Goal: Task Accomplishment & Management: Use online tool/utility

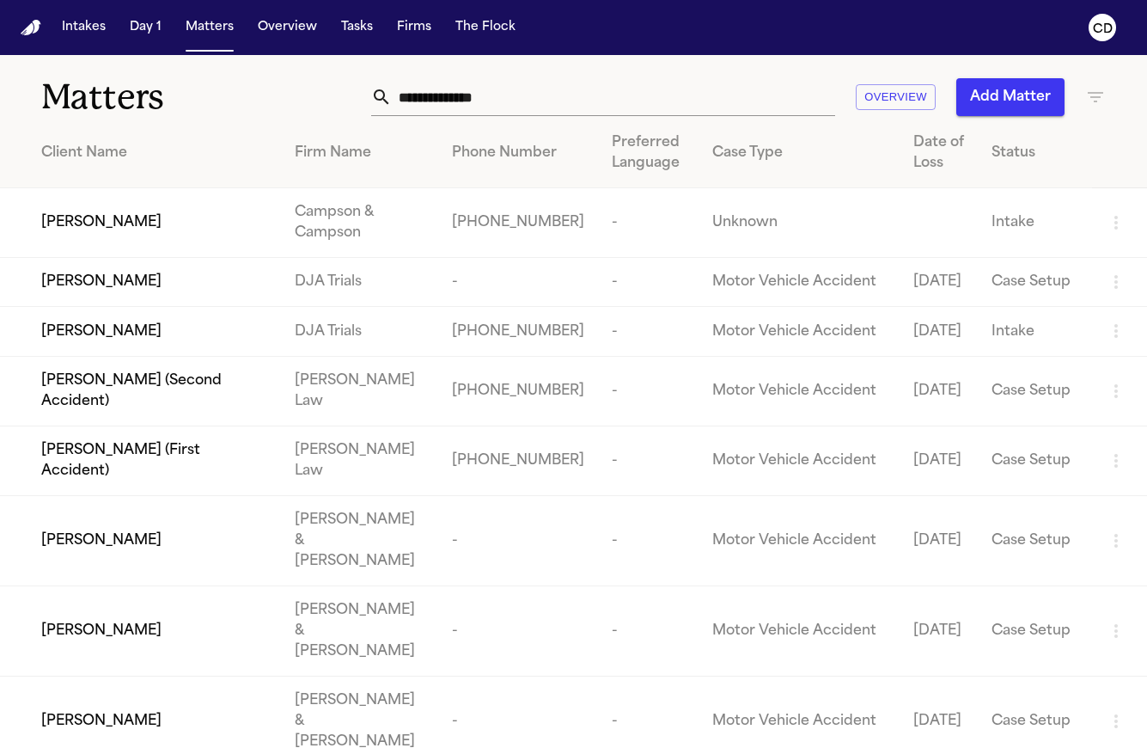
click at [620, 89] on input "text" at bounding box center [613, 97] width 443 height 38
click at [315, 104] on h1 "Matters" at bounding box center [185, 97] width 289 height 43
click at [297, 114] on h1 "Matters" at bounding box center [185, 97] width 289 height 43
click at [361, 38] on button "Tasks" at bounding box center [357, 27] width 46 height 31
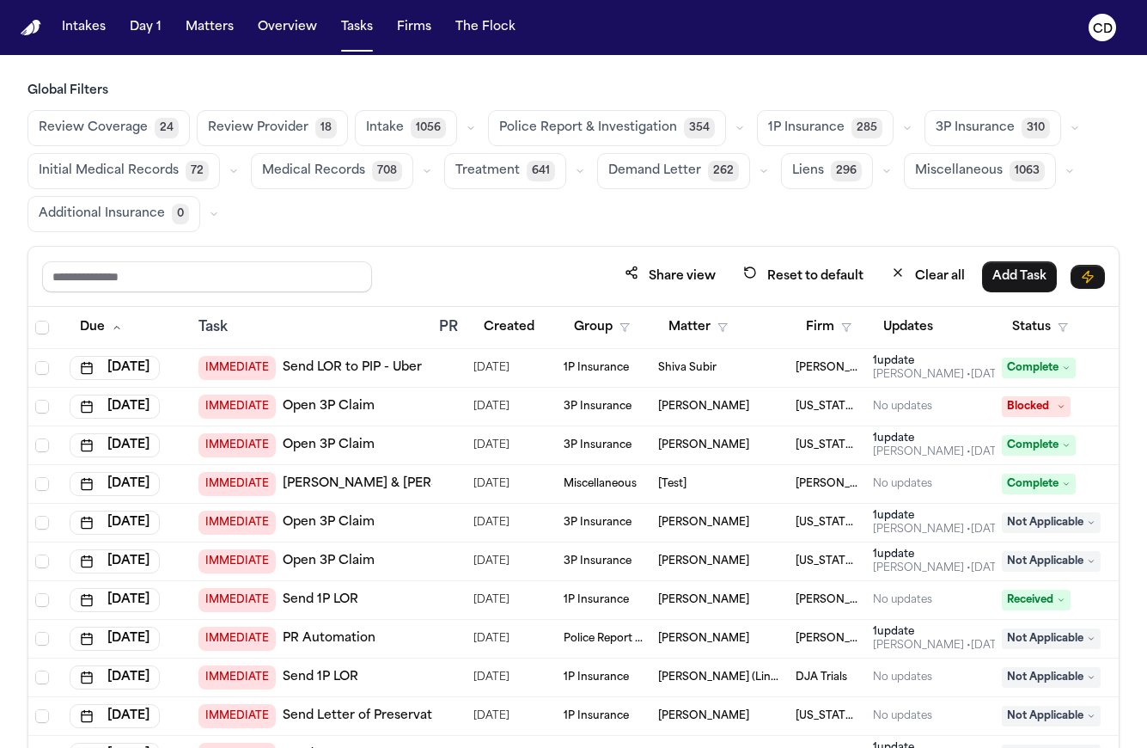
click at [1070, 124] on icon "button" at bounding box center [1075, 128] width 10 height 10
click at [1006, 172] on button "Open Claim 23" at bounding box center [1011, 171] width 170 height 34
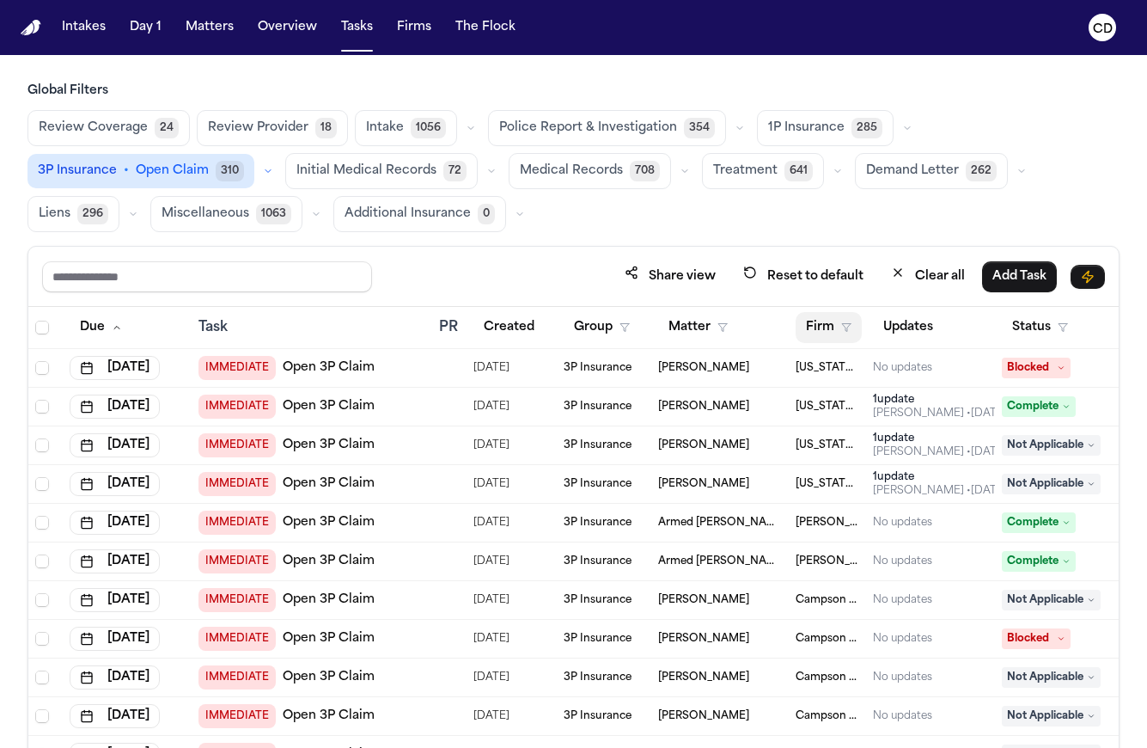
click at [853, 321] on button "Firm" at bounding box center [829, 327] width 66 height 31
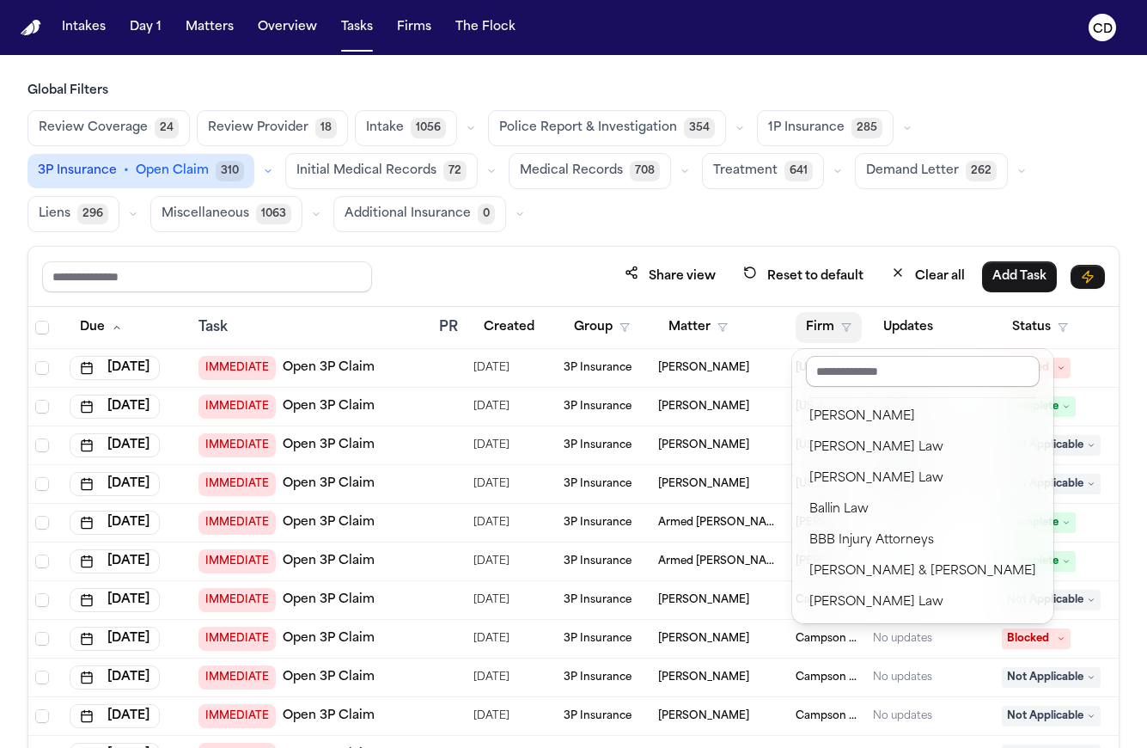
click at [848, 366] on input "text" at bounding box center [923, 371] width 234 height 31
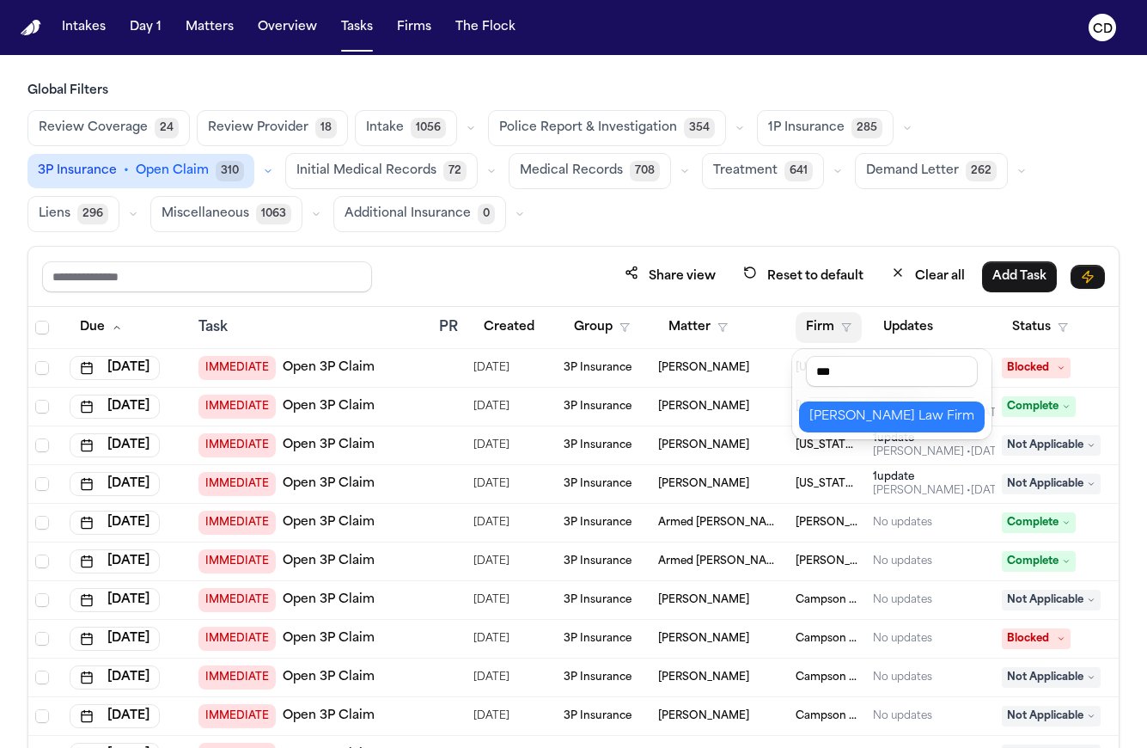
type input "***"
click at [865, 409] on div "[PERSON_NAME] Law Firm" at bounding box center [892, 416] width 165 height 21
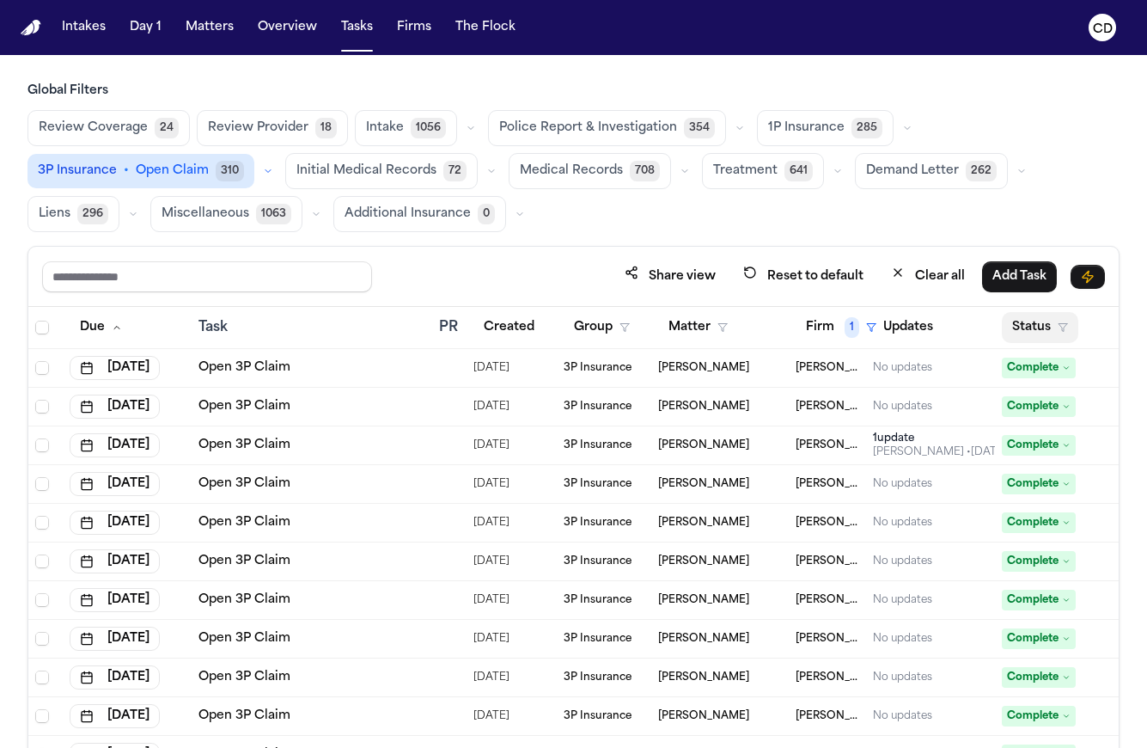
click at [1064, 329] on icon "button" at bounding box center [1063, 327] width 10 height 10
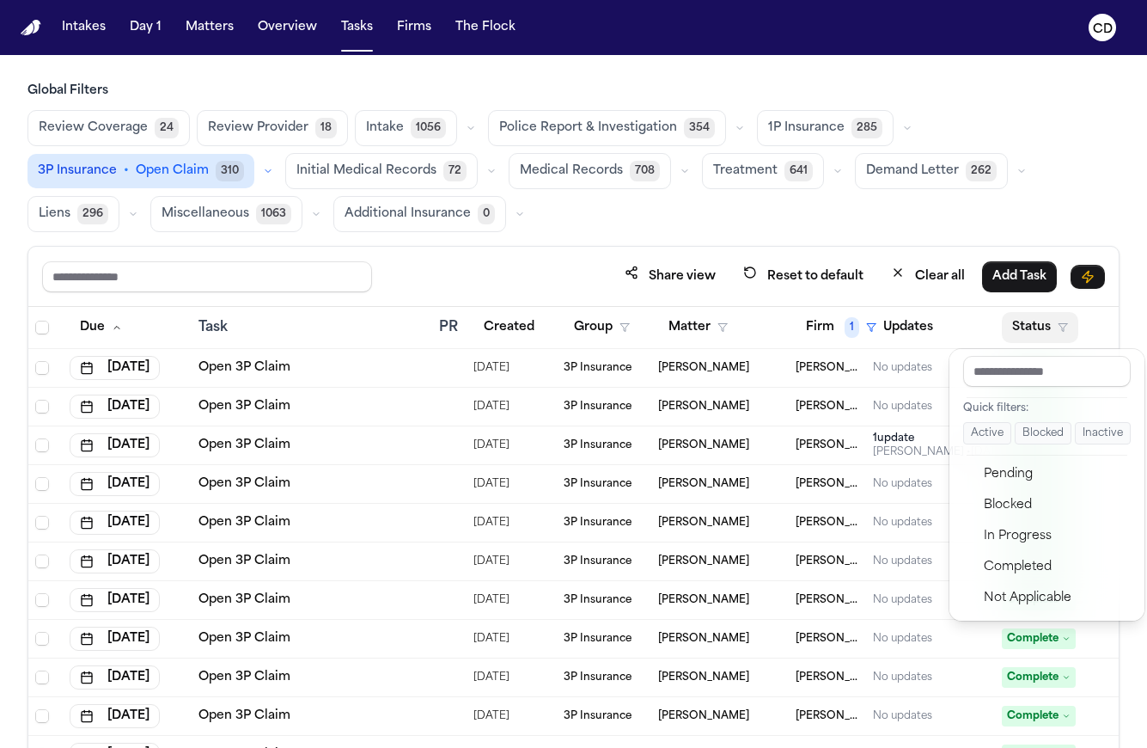
click at [999, 436] on button "Active" at bounding box center [987, 433] width 48 height 22
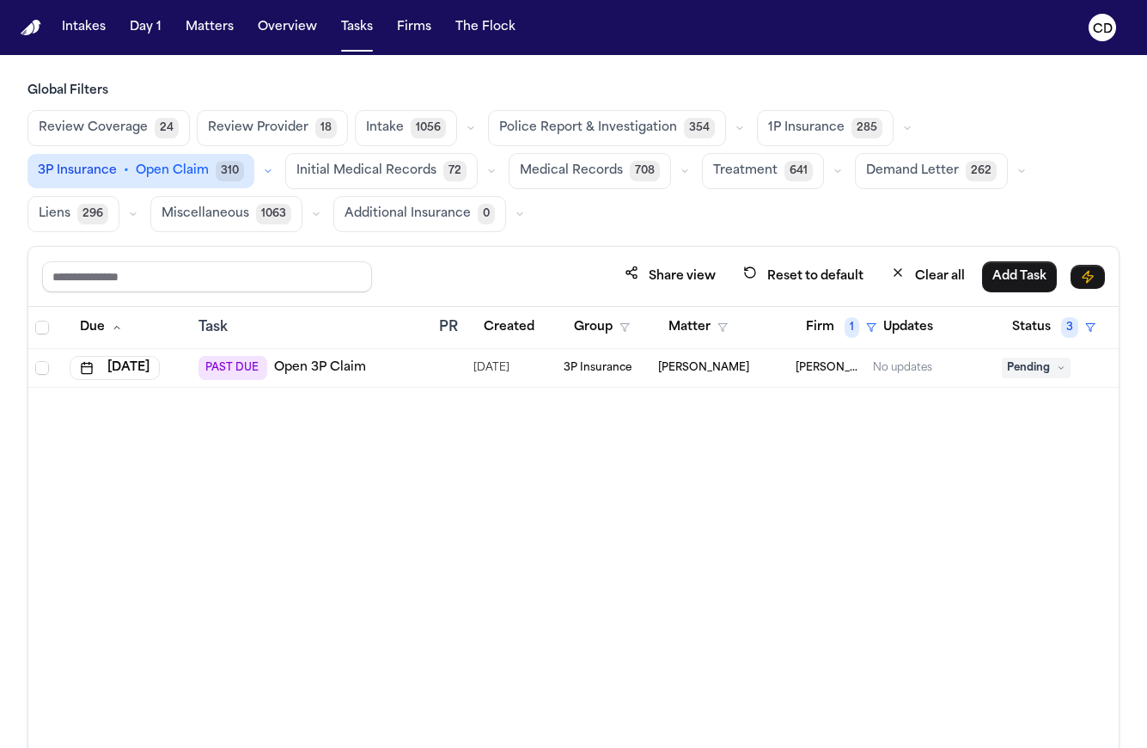
click at [311, 374] on link "Open 3P Claim" at bounding box center [320, 367] width 92 height 17
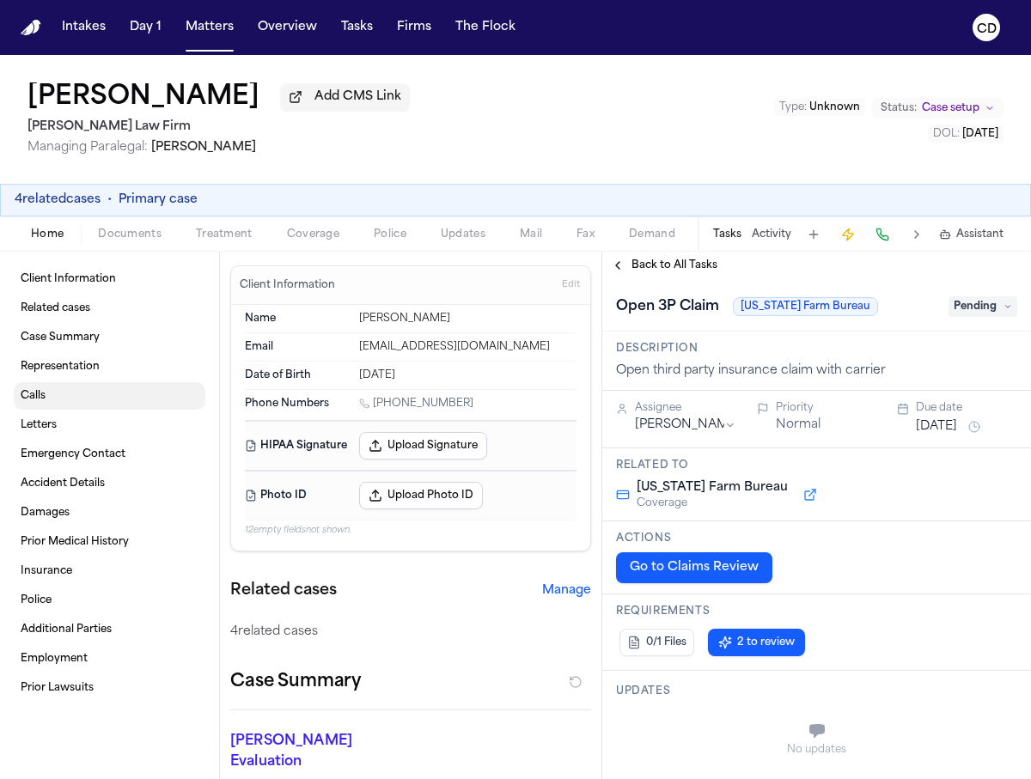
click at [89, 404] on link "Calls" at bounding box center [110, 396] width 192 height 28
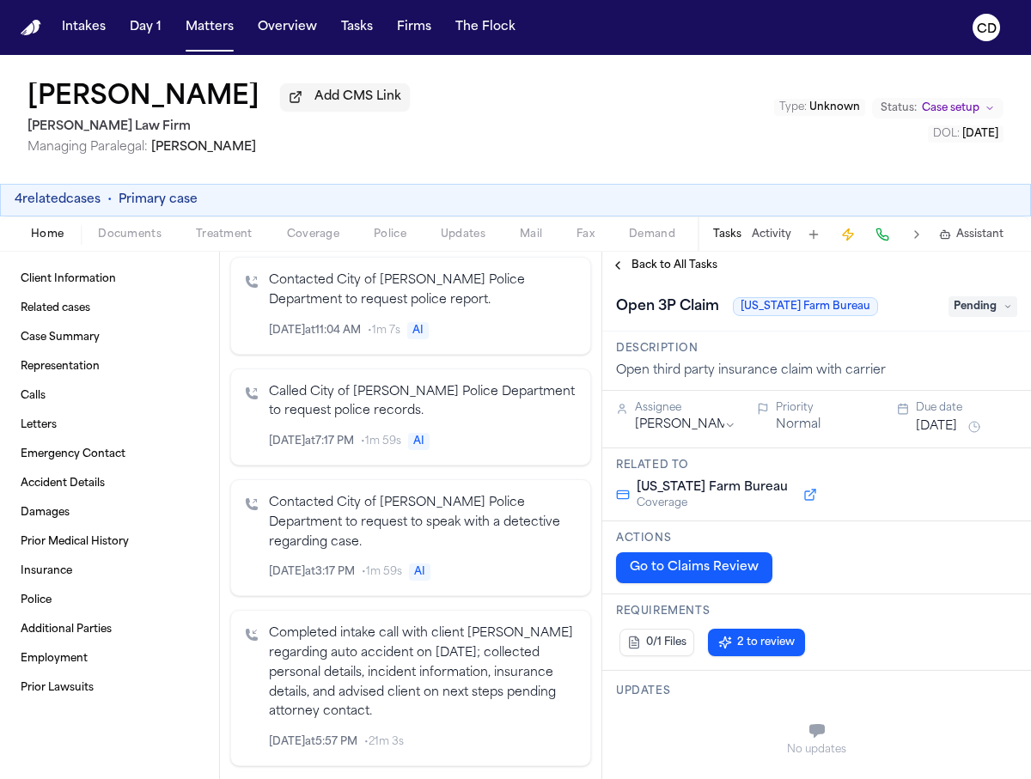
scroll to position [1066, 0]
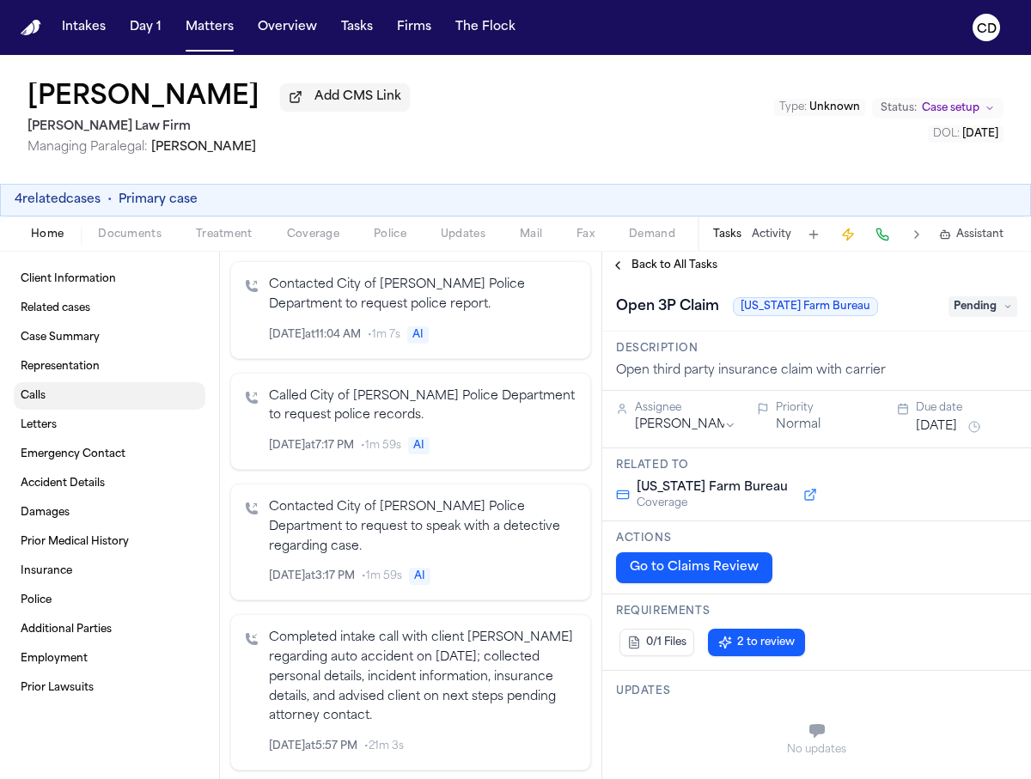
click at [95, 389] on link "Calls" at bounding box center [110, 396] width 192 height 28
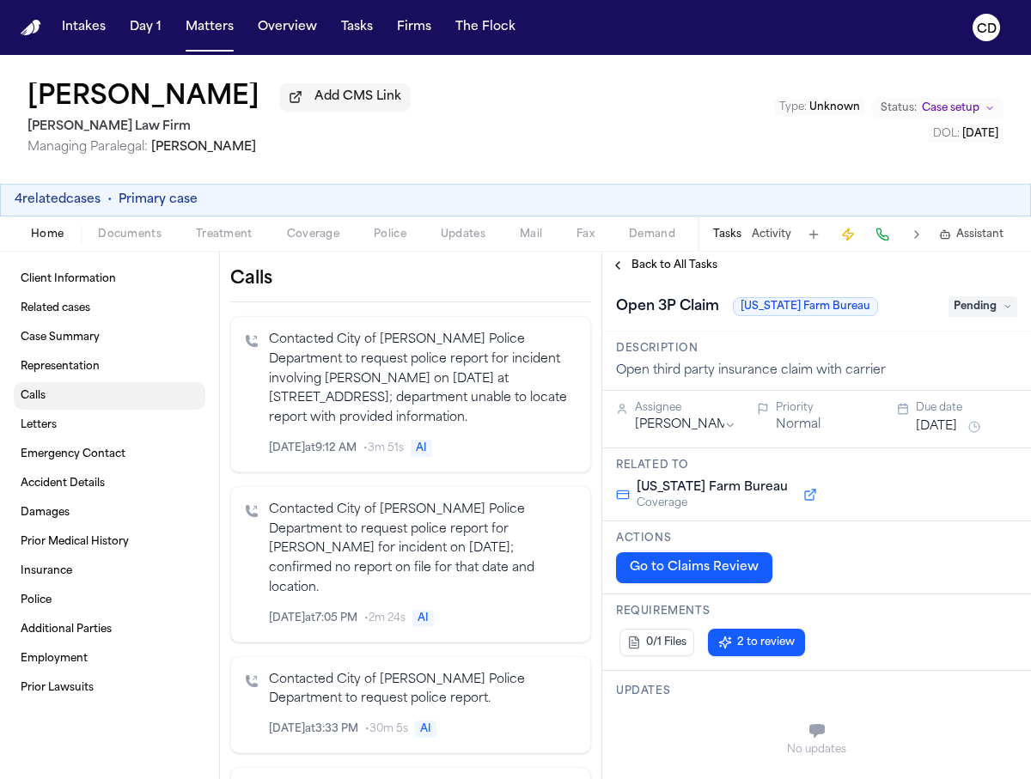
scroll to position [553, 0]
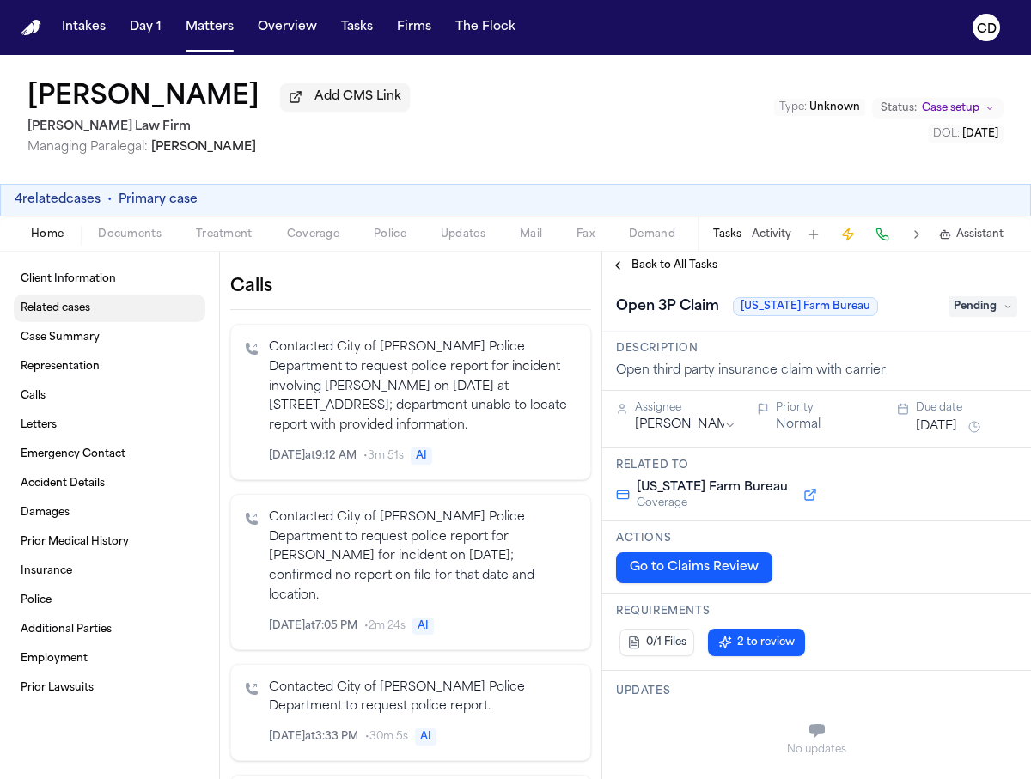
click at [107, 318] on link "Related cases" at bounding box center [110, 309] width 192 height 28
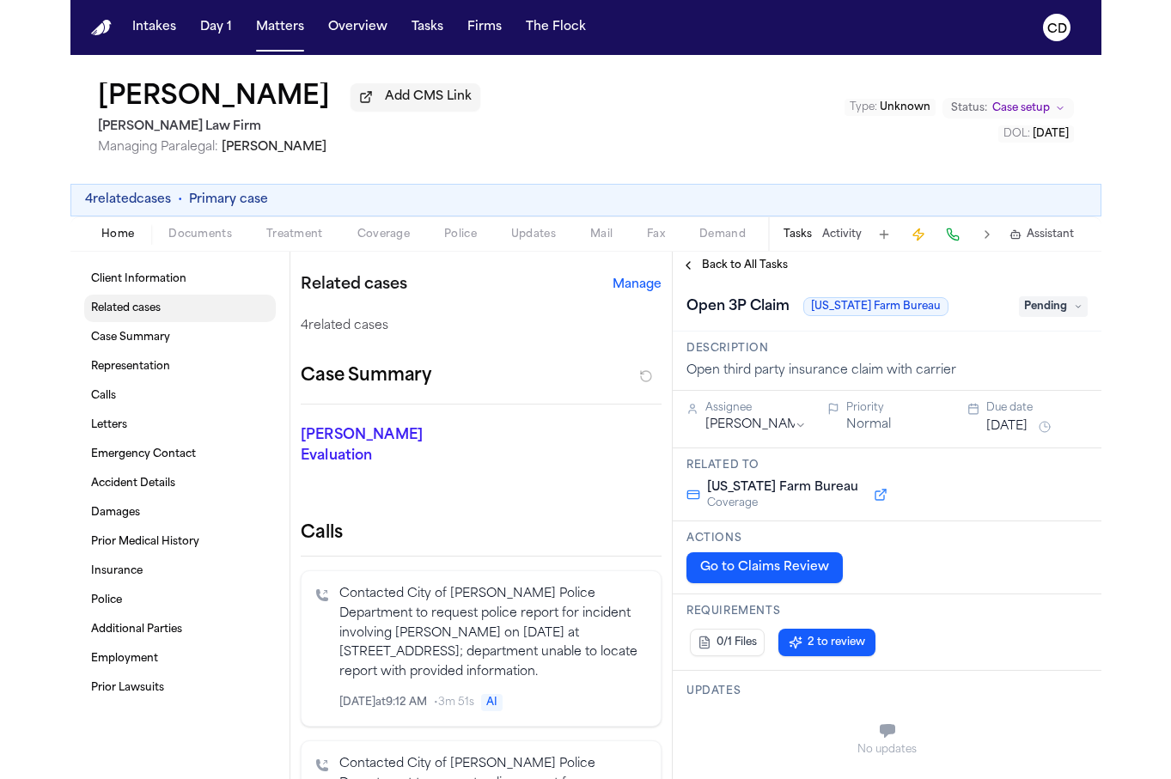
scroll to position [304, 0]
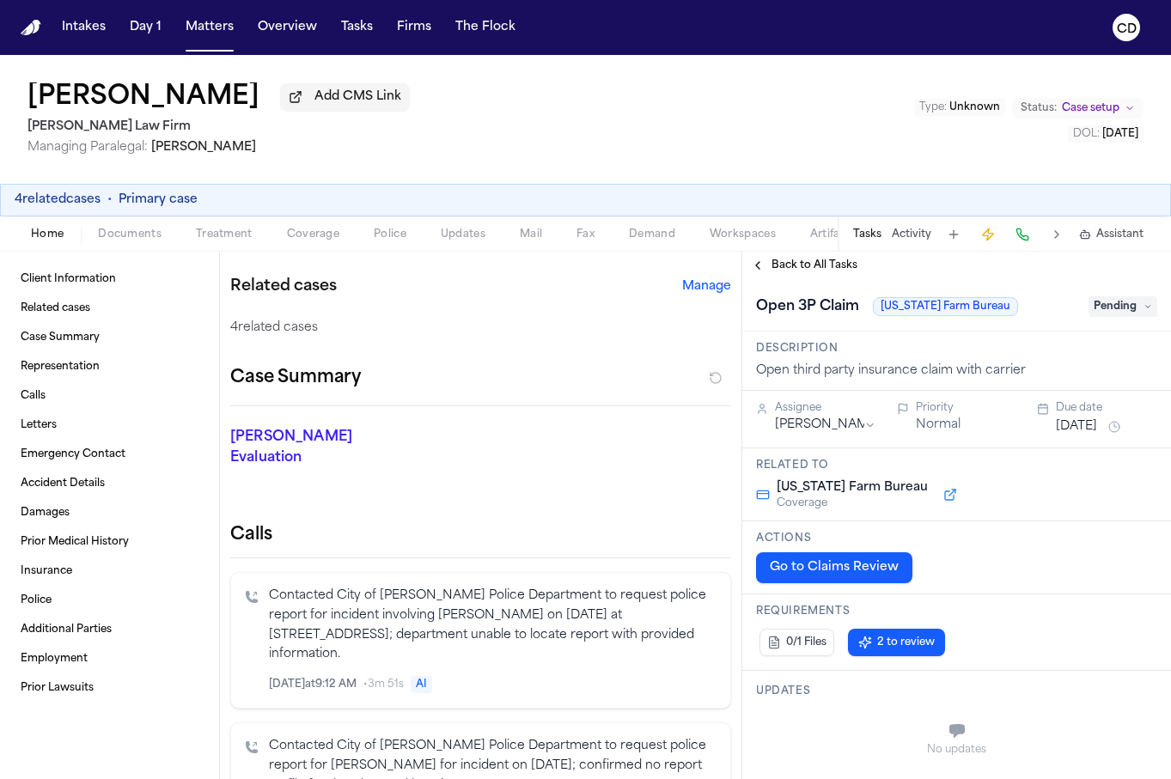
click at [309, 251] on div "Home Documents Treatment Coverage Police Updates Mail Fax Demand Workspaces Art…" at bounding box center [585, 234] width 1171 height 34
click at [323, 237] on span "Coverage" at bounding box center [313, 235] width 52 height 14
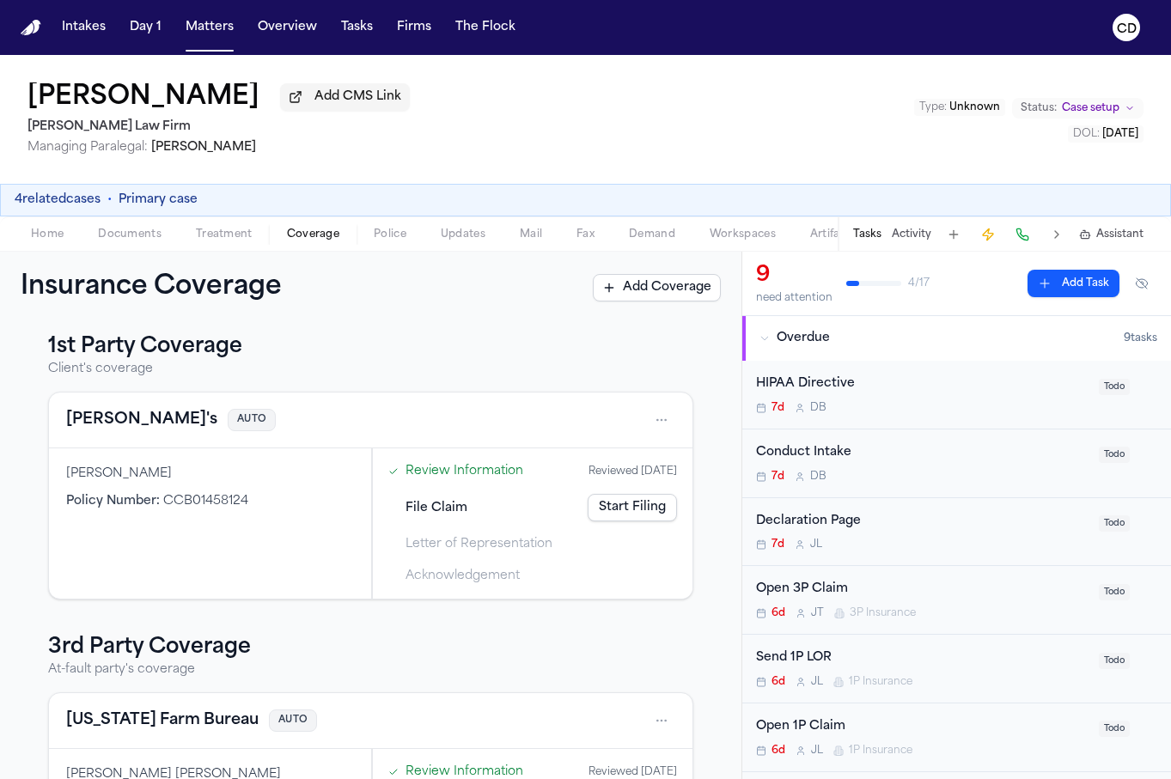
scroll to position [5, 0]
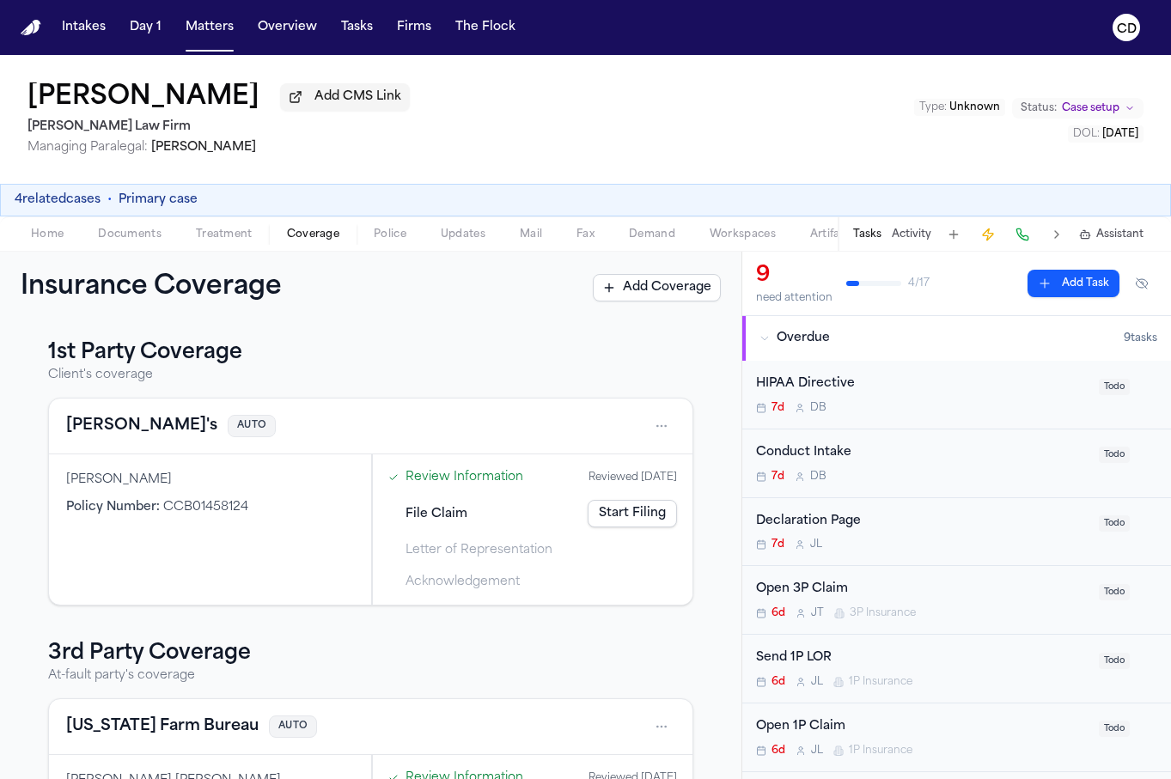
click at [105, 429] on button "Bella's" at bounding box center [141, 426] width 151 height 24
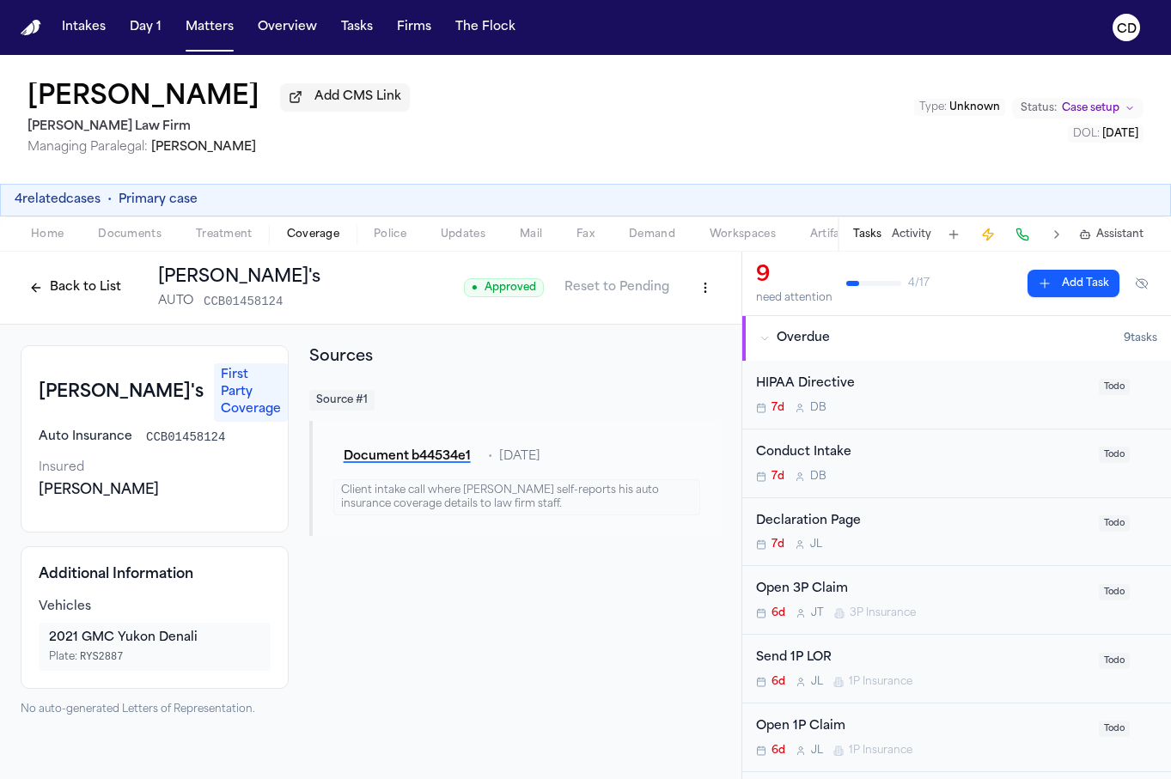
click at [53, 298] on button "Back to List" at bounding box center [75, 288] width 109 height 28
